Goal: Transaction & Acquisition: Book appointment/travel/reservation

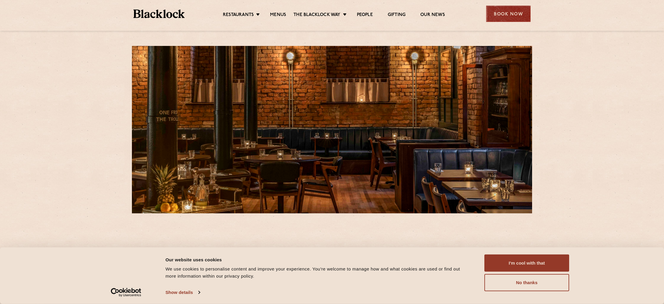
click at [499, 9] on div "Book Now" at bounding box center [508, 14] width 44 height 16
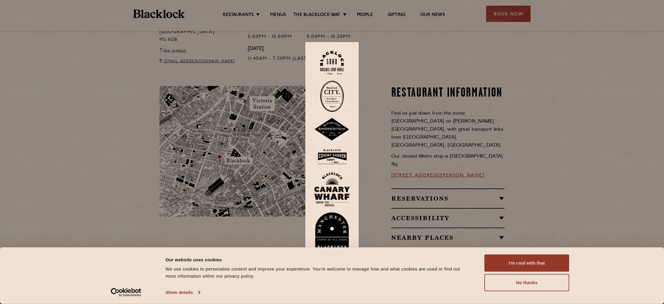
scroll to position [311, 0]
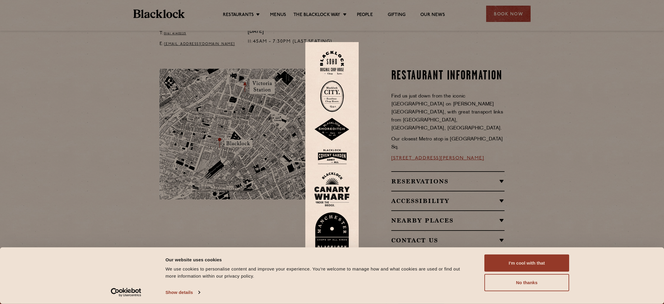
click at [331, 235] on img at bounding box center [332, 232] width 36 height 41
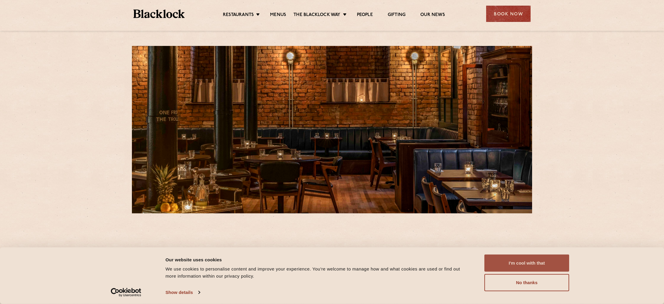
click at [514, 262] on button "I'm cool with that" at bounding box center [526, 262] width 85 height 17
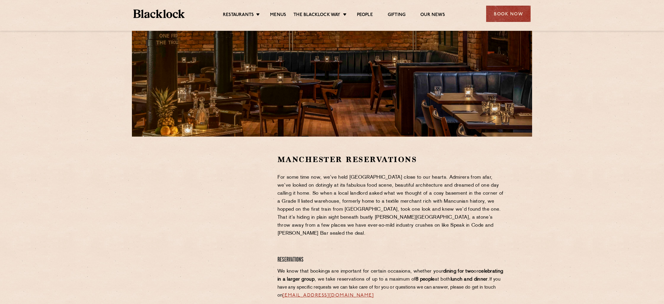
scroll to position [171, 0]
